Goal: Task Accomplishment & Management: Manage account settings

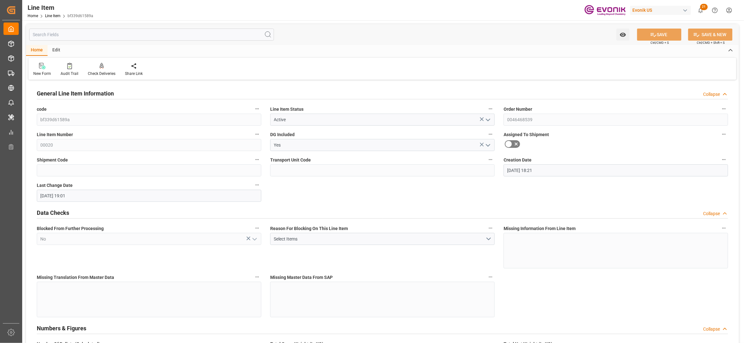
scroll to position [282, 0]
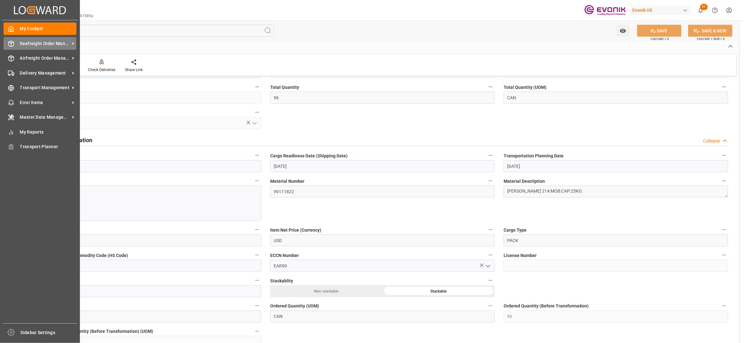
click at [23, 41] on span "Seafreight Order Management" at bounding box center [45, 43] width 50 height 7
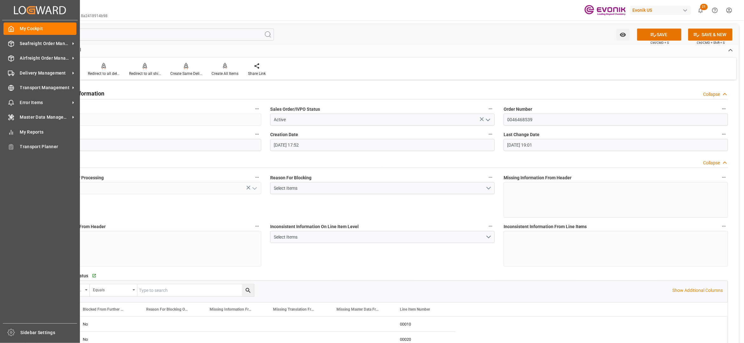
scroll to position [896, 0]
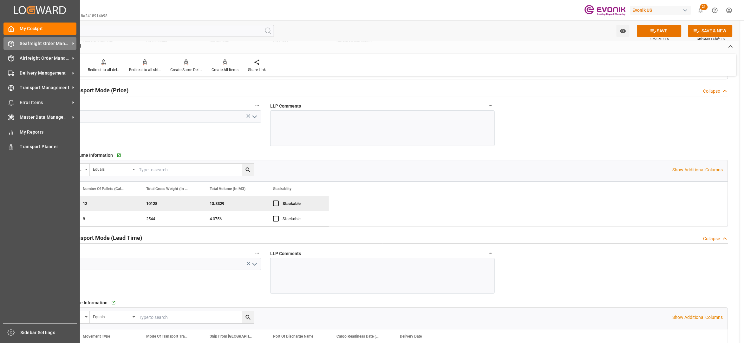
click at [31, 41] on span "Seafreight Order Management" at bounding box center [45, 43] width 50 height 7
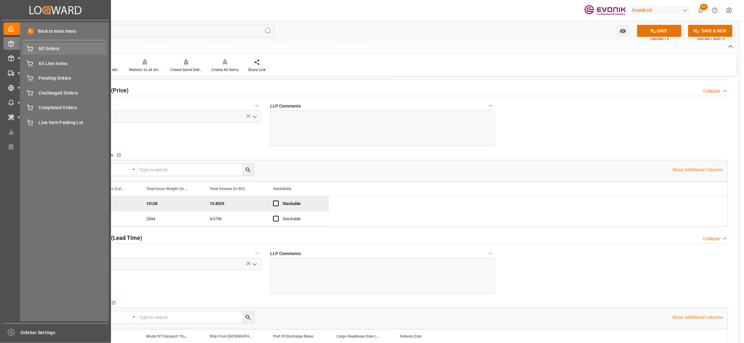
click at [63, 49] on span "All Orders" at bounding box center [73, 48] width 68 height 7
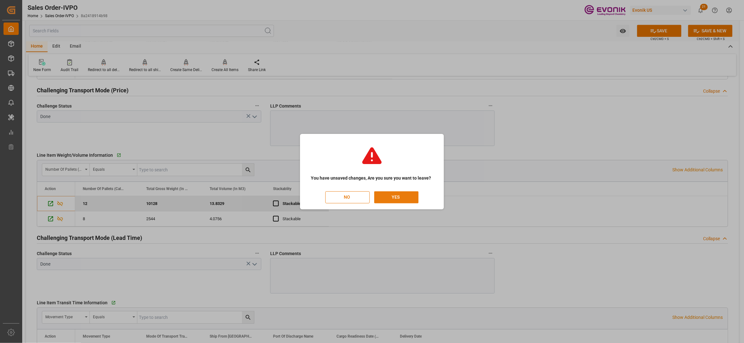
click at [395, 193] on button "YES" at bounding box center [396, 197] width 44 height 12
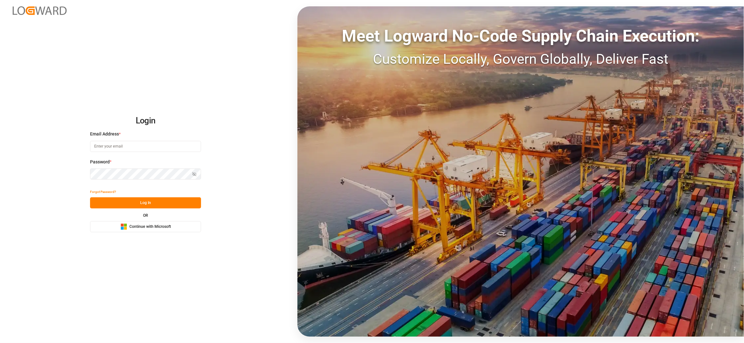
type input "[EMAIL_ADDRESS][DOMAIN_NAME]"
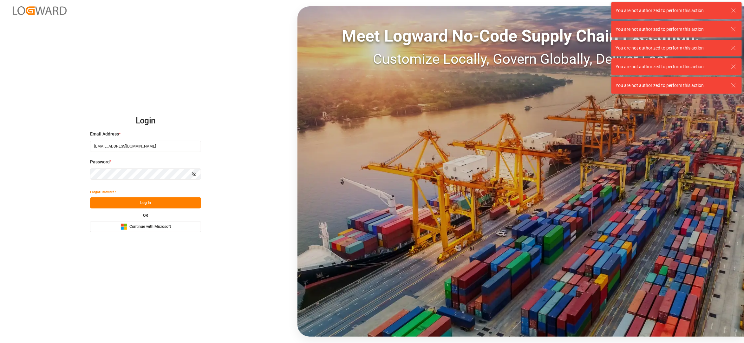
click at [156, 205] on button "Log In" at bounding box center [145, 202] width 111 height 11
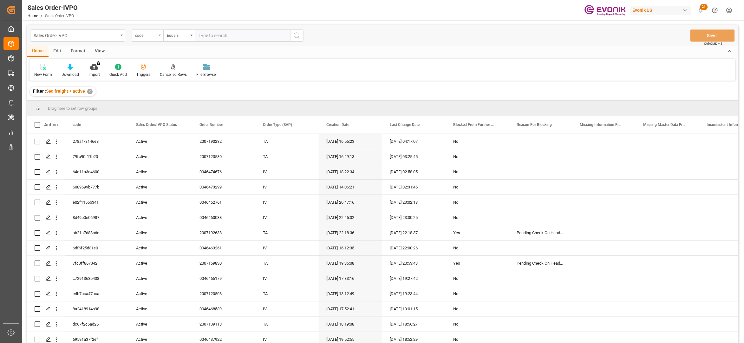
click at [146, 37] on div "code" at bounding box center [146, 34] width 22 height 7
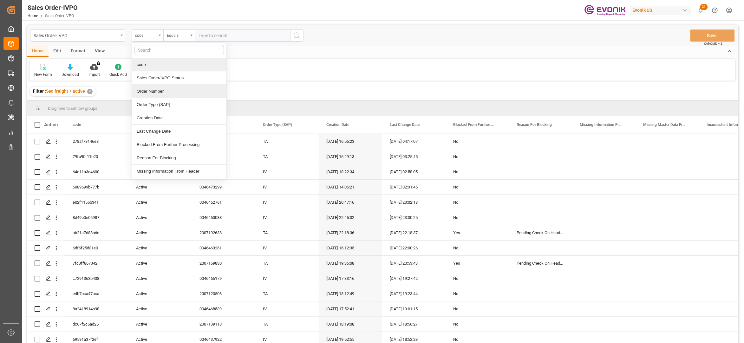
click at [167, 90] on div "Order Number" at bounding box center [179, 91] width 94 height 13
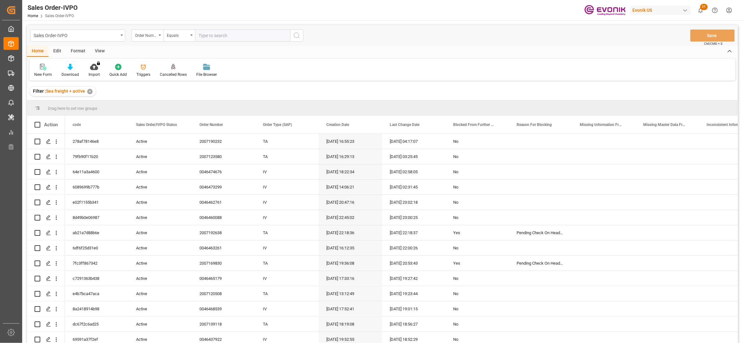
click at [205, 32] on input "text" at bounding box center [242, 35] width 95 height 12
paste input "2007182403"
type input "2007182403"
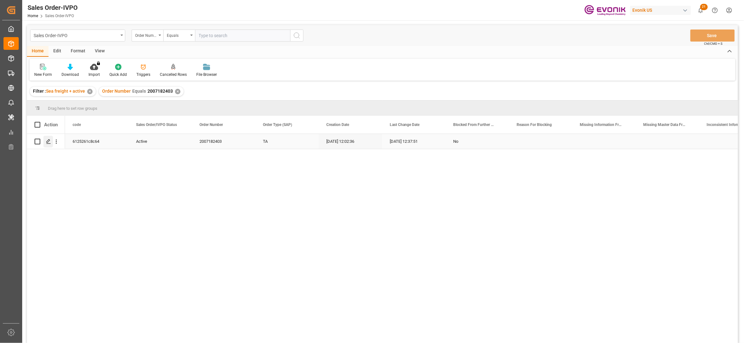
click at [49, 140] on icon "Press SPACE to select this row." at bounding box center [48, 141] width 5 height 5
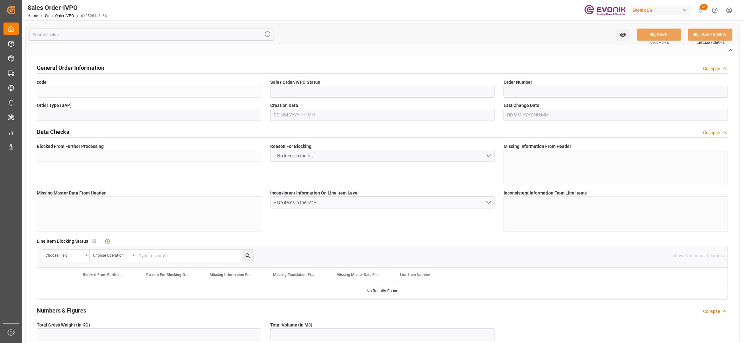
type input "6125261c8c64"
type input "Active"
type input "2007182403"
type input "TA"
type input "No"
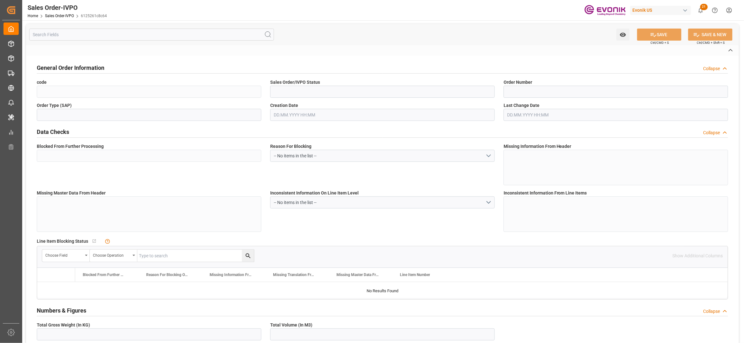
type input "P2P"
type input "40"
type input "LCL"
type input "0008"
type input "LCL"
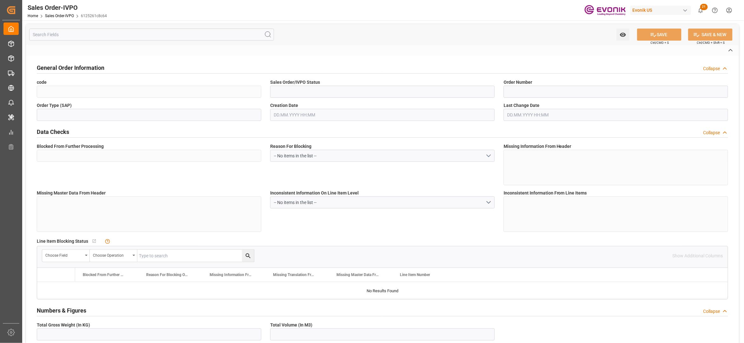
type textarea "No Tank Container"
type input "40386-1"
type input "OU"
type input "SP OU Comfort&Insul."
type input "Specialty Additives"
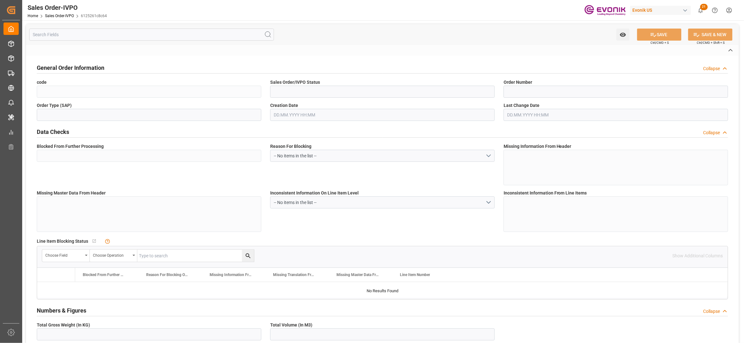
type input "CIF"
type input "MONTEVIDEO, UY"
type input "Montevideo"
type textarea "Not required"
type textarea ". B/L INSTRUCTIONS: The RUT Number is 214958140017."
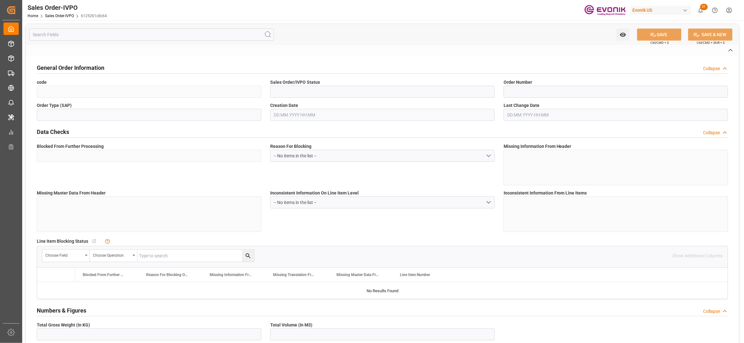
type textarea "The RUT Number is 214958140017."
type input "UY"
type input "Done"
type input "LCL"
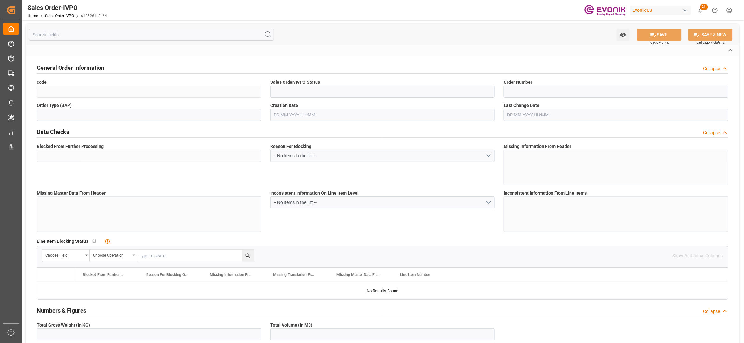
type input "Done"
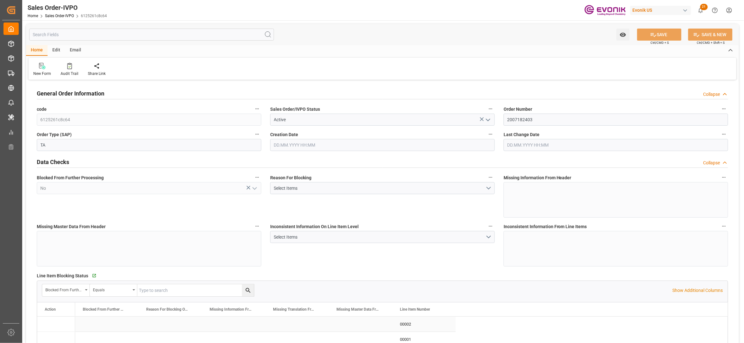
type input "UYMVD"
type input "0"
type input "1"
type input "1124.7"
type input "16.09.2025 12:02"
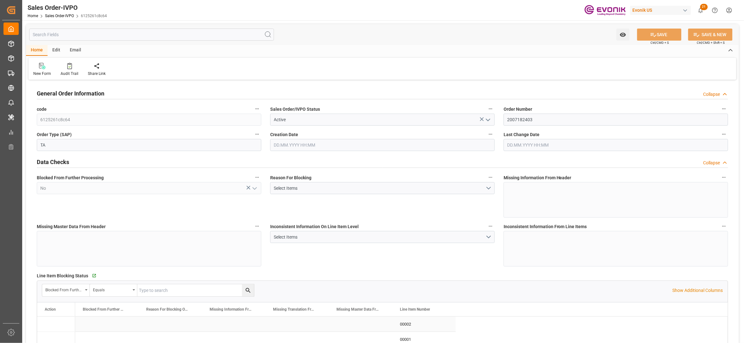
type input "23.09.2025 12:37"
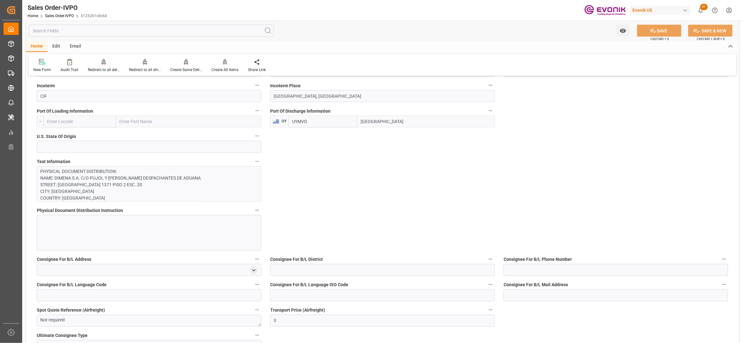
scroll to position [282, 0]
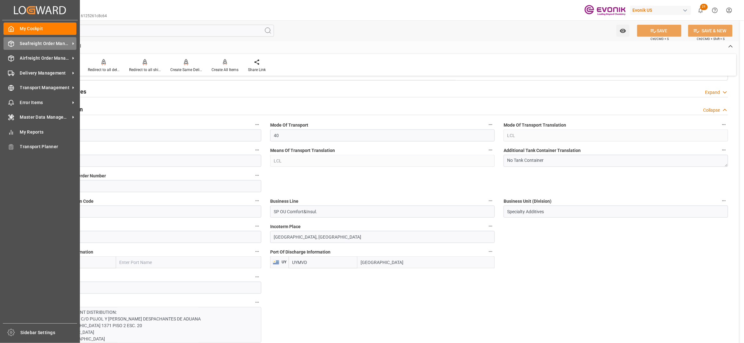
click at [32, 43] on span "Seafreight Order Management" at bounding box center [45, 43] width 50 height 7
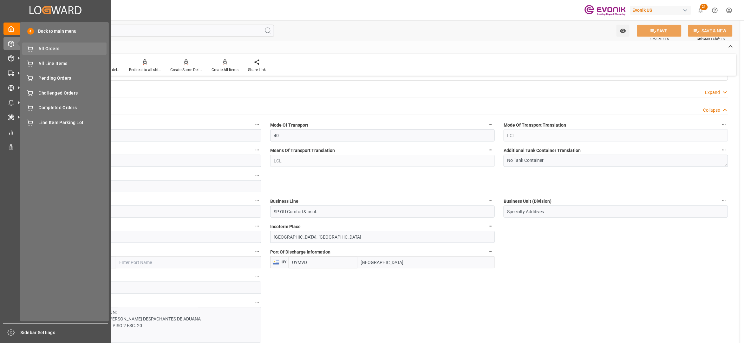
click at [52, 49] on span "All Orders" at bounding box center [73, 48] width 68 height 7
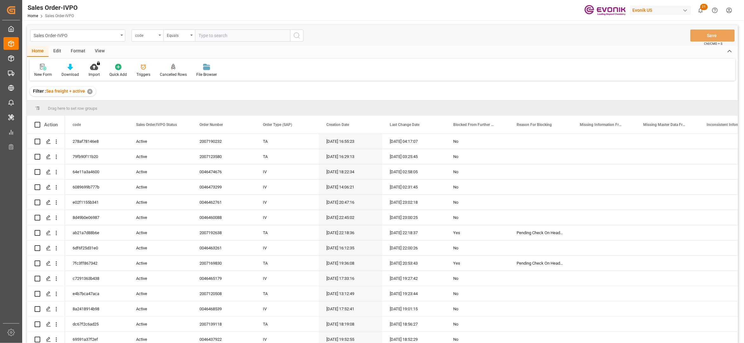
click at [146, 34] on div "code" at bounding box center [146, 34] width 22 height 7
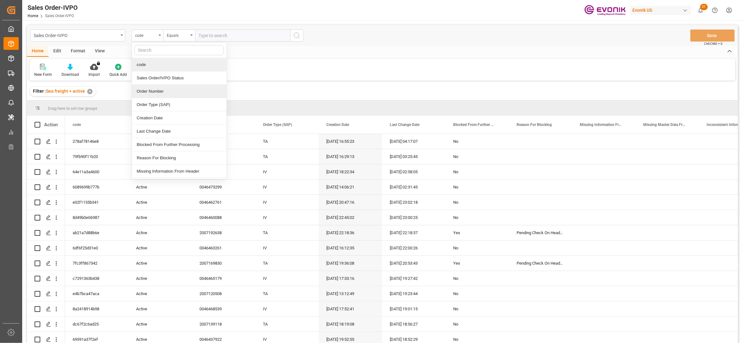
click at [166, 94] on div "Order Number" at bounding box center [179, 91] width 94 height 13
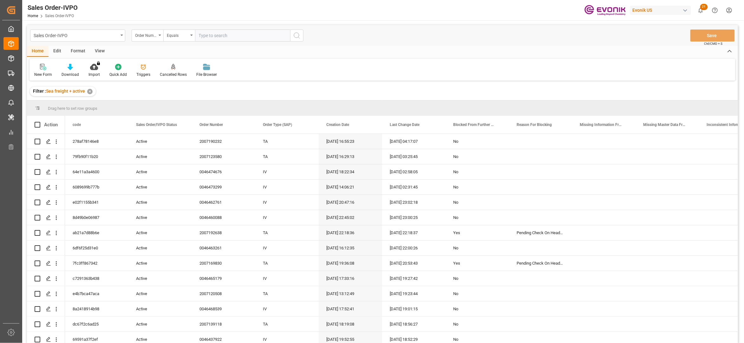
click at [216, 35] on input "text" at bounding box center [242, 35] width 95 height 12
paste input "2007187842"
type input "2007187842"
click at [292, 37] on button "search button" at bounding box center [296, 35] width 13 height 12
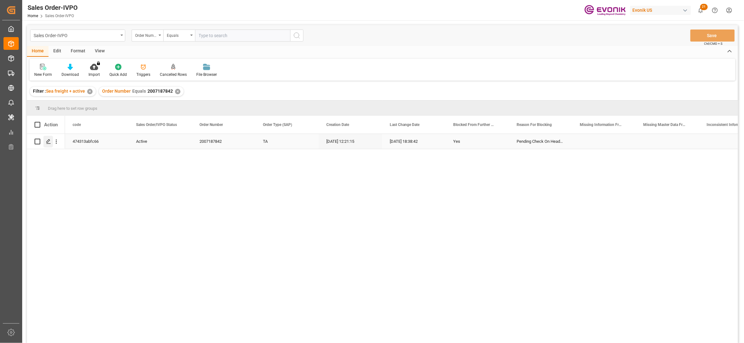
click at [50, 140] on icon "Press SPACE to select this row." at bounding box center [48, 141] width 5 height 5
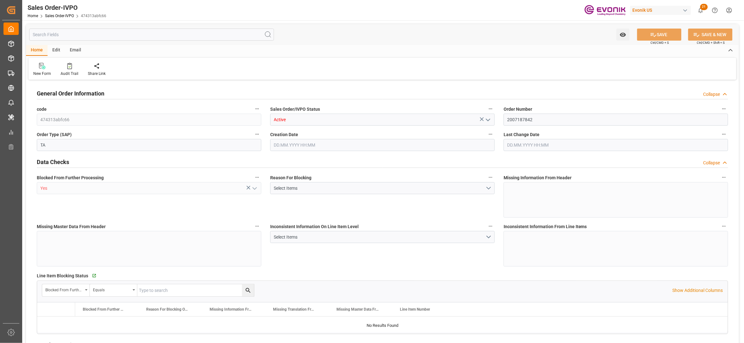
type input "ITGOA"
type input "0"
type input "1"
type input "1715.6"
type input "17.09.2025 12:21"
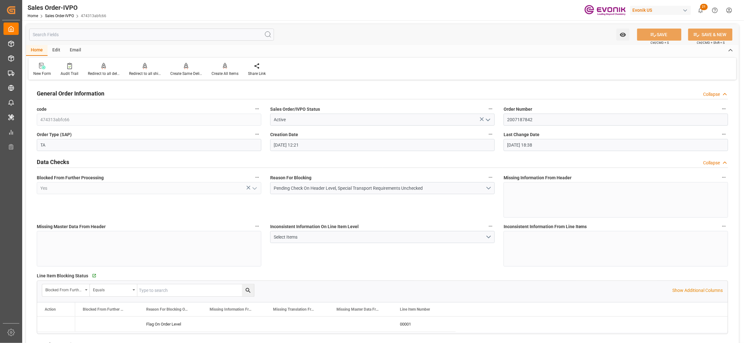
type input "18.09.2025 18:38"
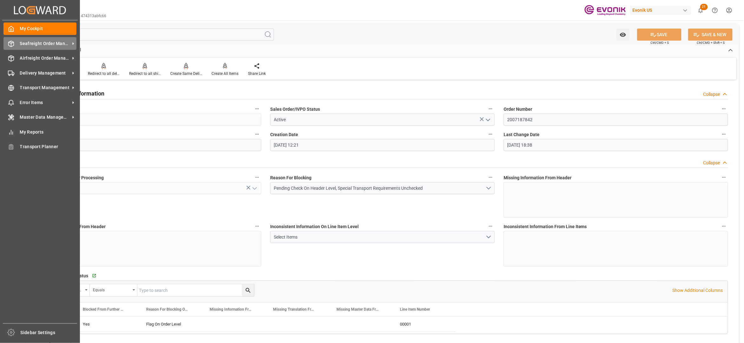
click at [48, 43] on span "Seafreight Order Management" at bounding box center [45, 43] width 50 height 7
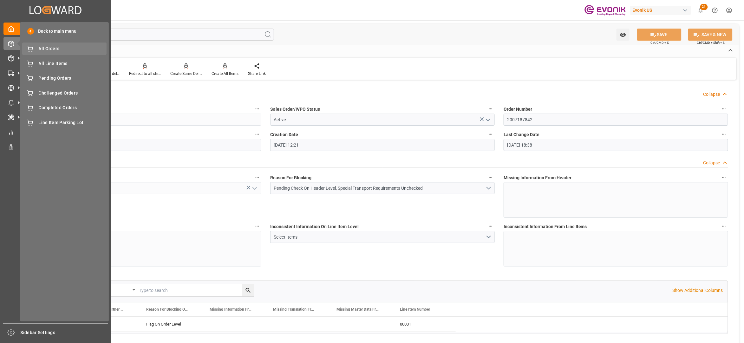
click at [46, 49] on span "All Orders" at bounding box center [73, 48] width 68 height 7
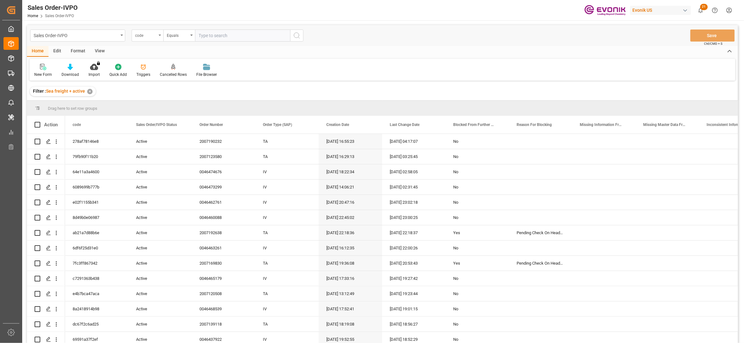
click at [154, 32] on div "code" at bounding box center [146, 34] width 22 height 7
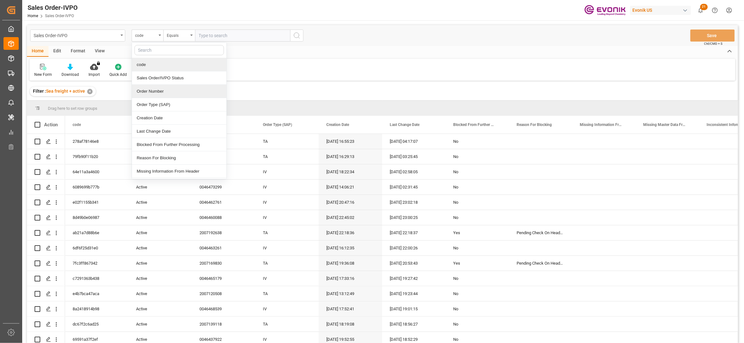
click at [165, 93] on div "Order Number" at bounding box center [179, 91] width 94 height 13
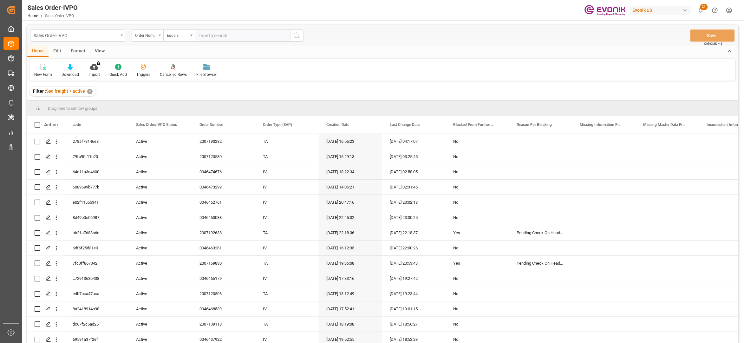
click at [216, 34] on input "text" at bounding box center [242, 35] width 95 height 12
paste input "0046474306"
type input "0046474306"
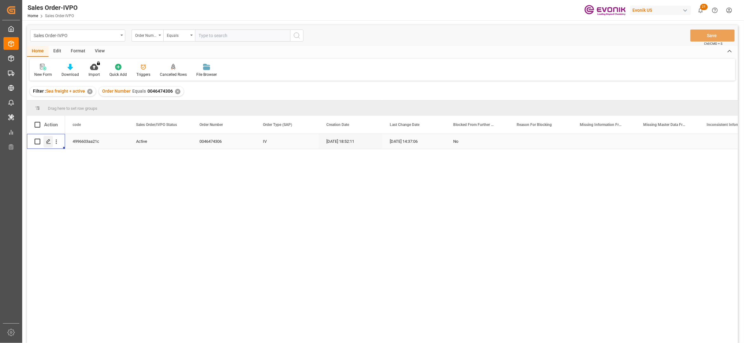
click at [49, 140] on icon "Press SPACE to select this row." at bounding box center [48, 141] width 5 height 5
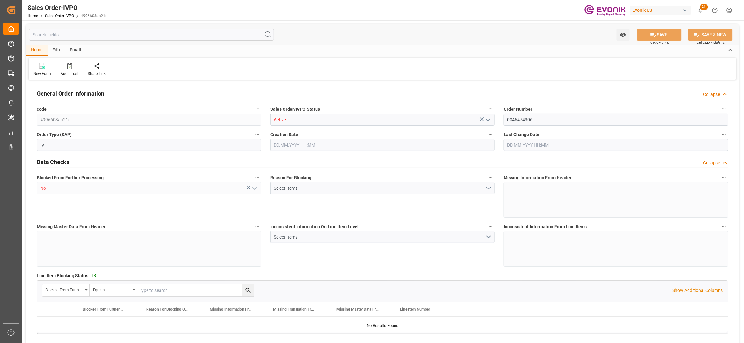
type input "INMAA"
type input "0"
type input "1"
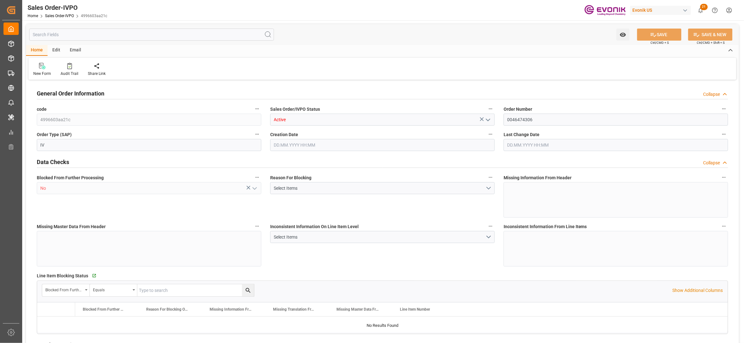
type input "3057.5"
type input "14.1169"
type input "17000"
type input "30"
type input "22.09.2025 18:52"
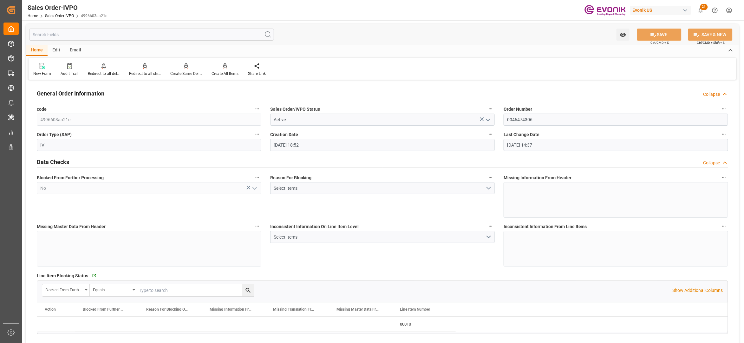
type input "23.09.2025 14:37"
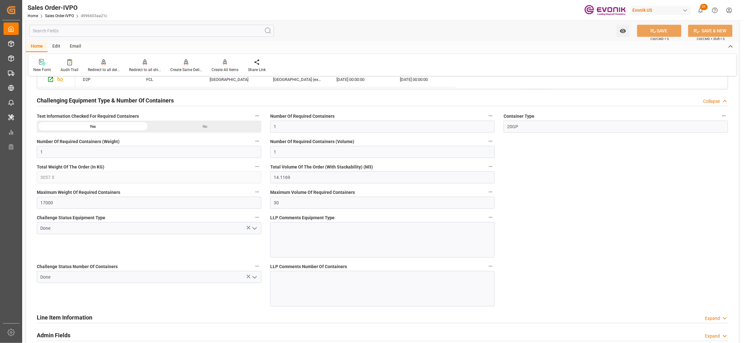
scroll to position [986, 0]
